Goal: Transaction & Acquisition: Book appointment/travel/reservation

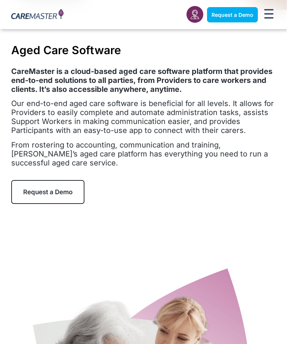
scroll to position [249, 0]
click at [66, 196] on span "Request a Demo" at bounding box center [47, 191] width 49 height 7
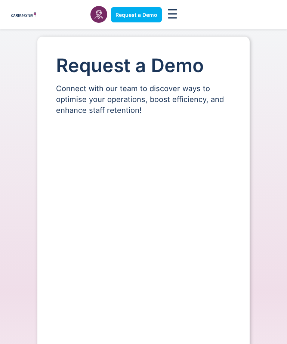
select select "**"
